Goal: Information Seeking & Learning: Find specific fact

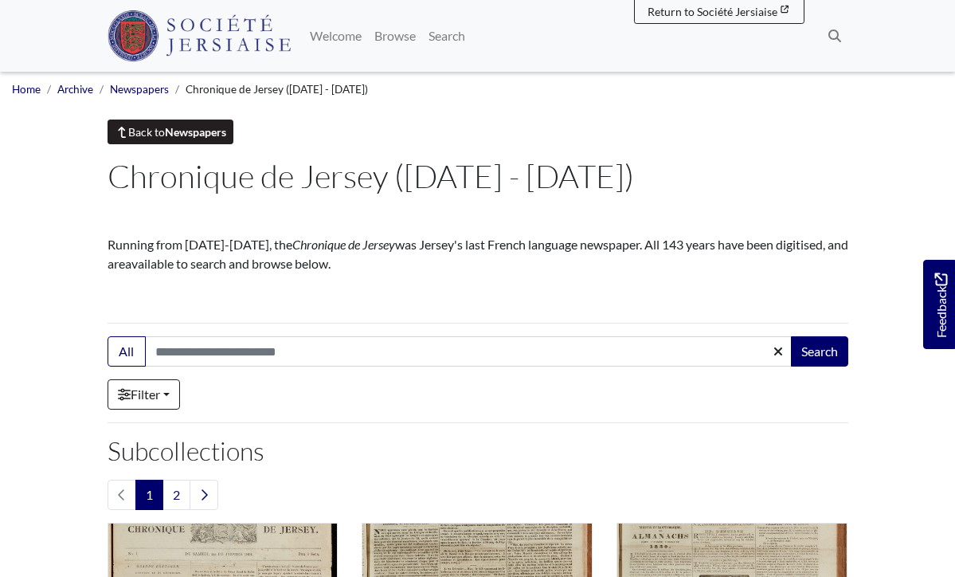
click at [159, 130] on link "Back to Newspapers" at bounding box center [171, 131] width 127 height 25
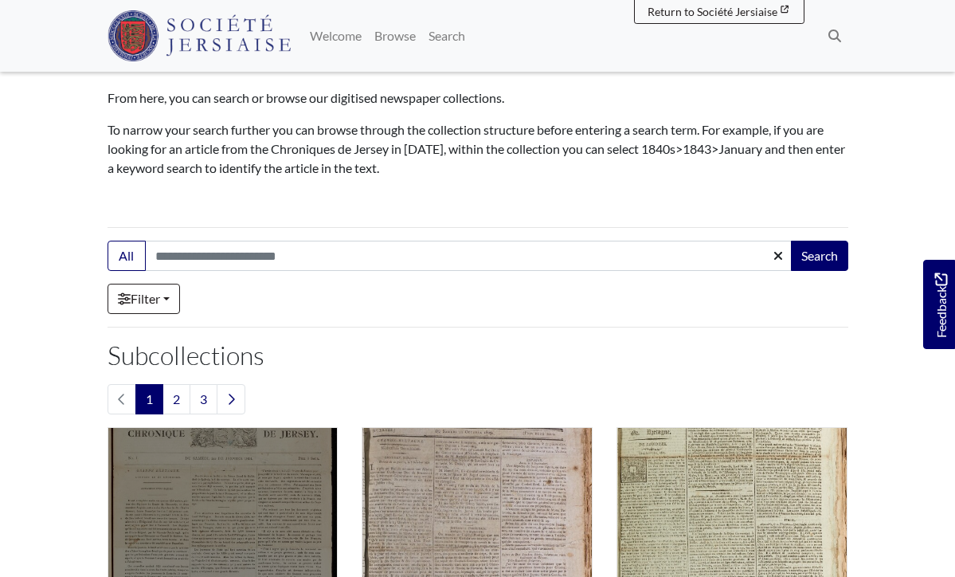
scroll to position [150, 0]
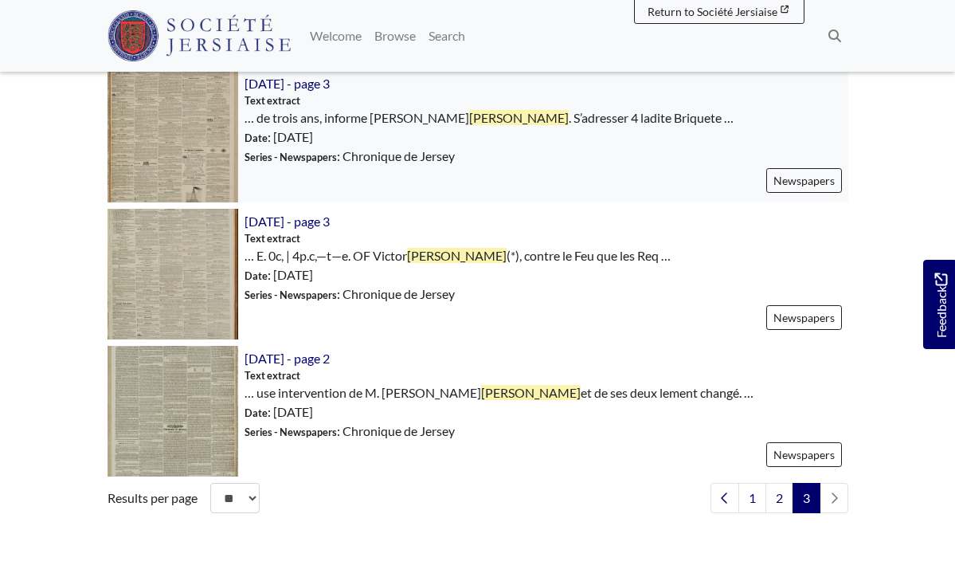
scroll to position [1123, 0]
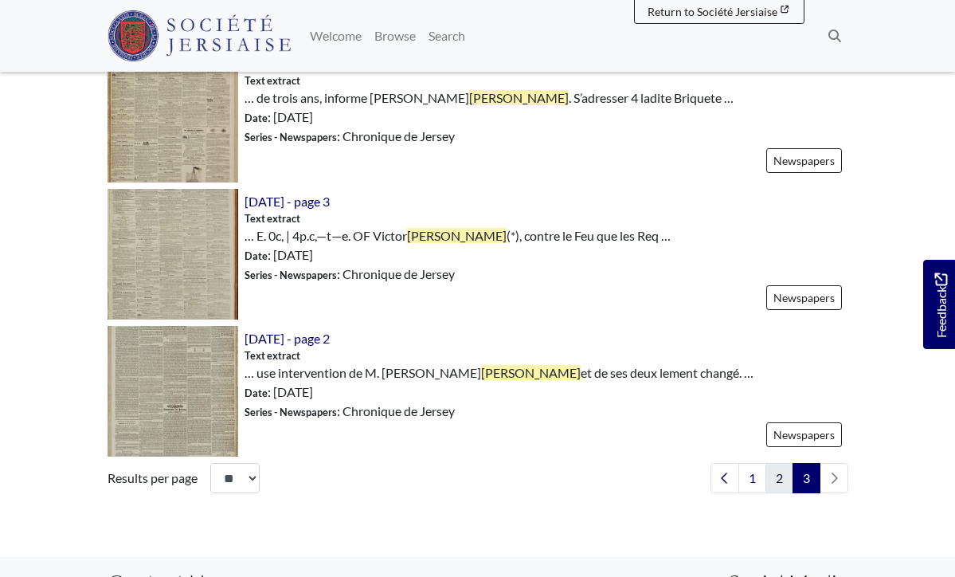
click at [774, 476] on link "2" at bounding box center [780, 478] width 28 height 30
click at [771, 472] on link "2" at bounding box center [780, 478] width 28 height 30
click at [790, 472] on link "2" at bounding box center [780, 478] width 28 height 30
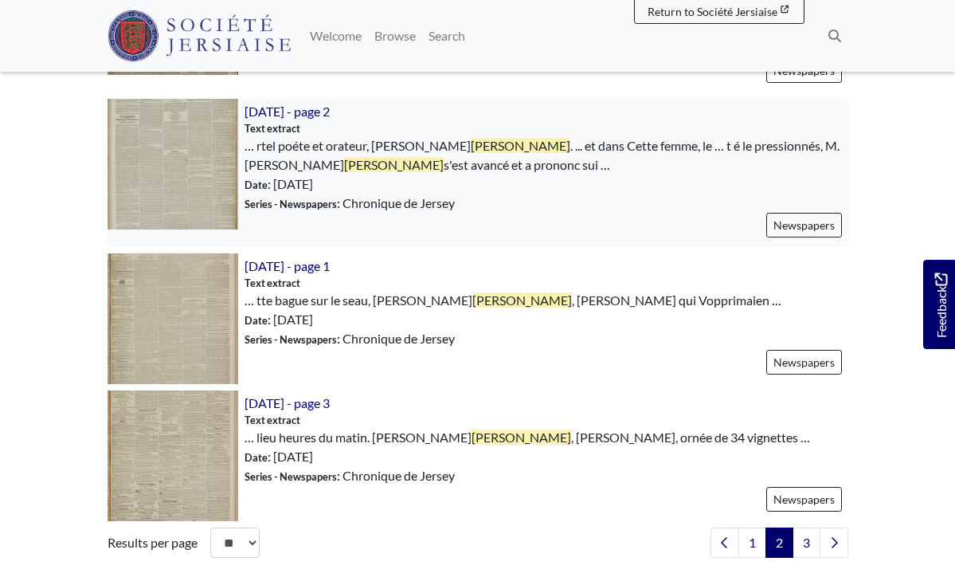
scroll to position [2446, 0]
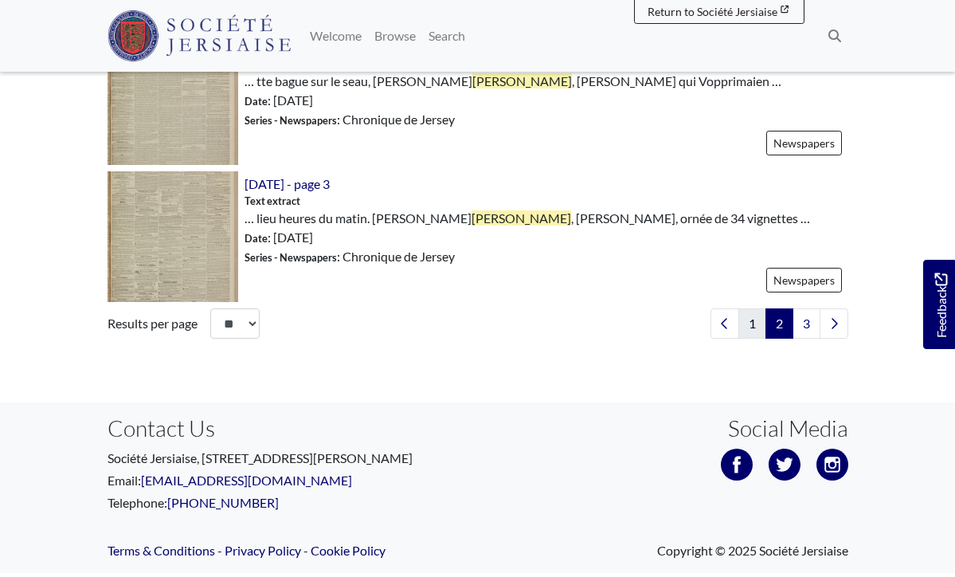
click at [753, 322] on link "1" at bounding box center [752, 323] width 28 height 30
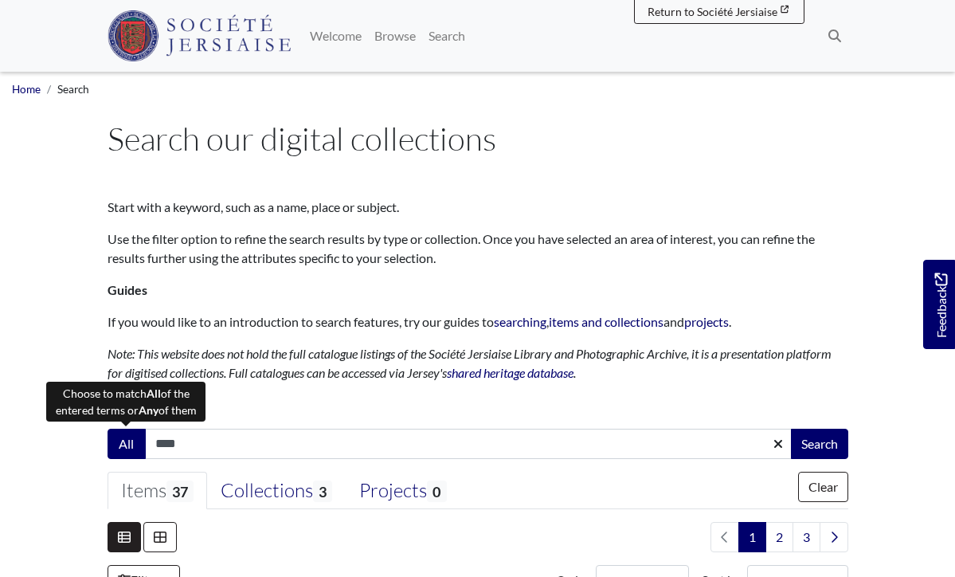
click at [129, 437] on button "All" at bounding box center [127, 444] width 38 height 30
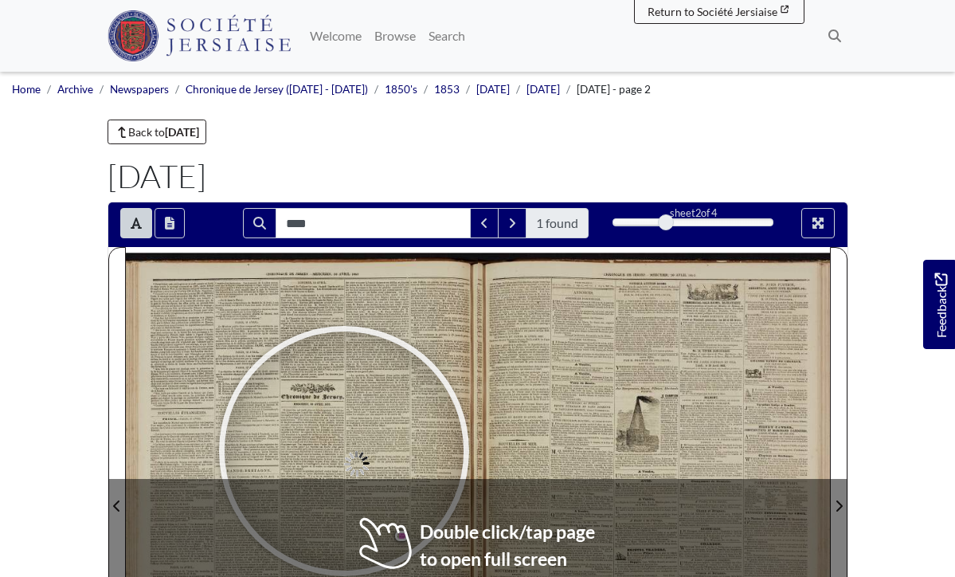
click at [344, 451] on div at bounding box center [344, 450] width 239 height 239
